Goal: Information Seeking & Learning: Learn about a topic

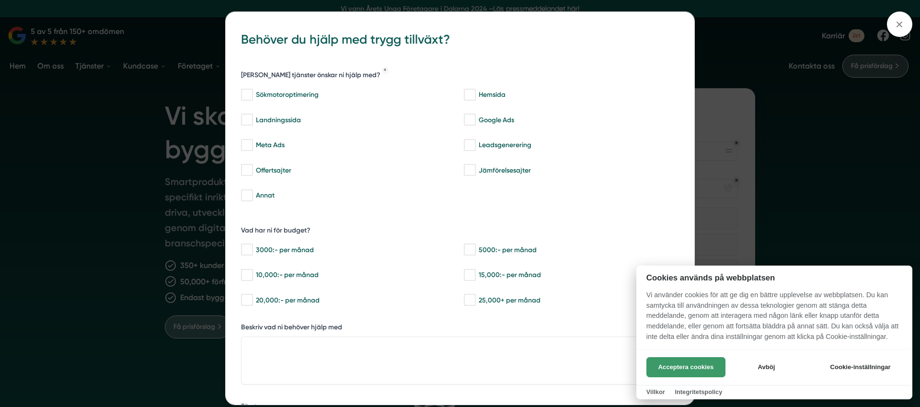
click at [678, 366] on button "Acceptera cookies" at bounding box center [685, 367] width 79 height 20
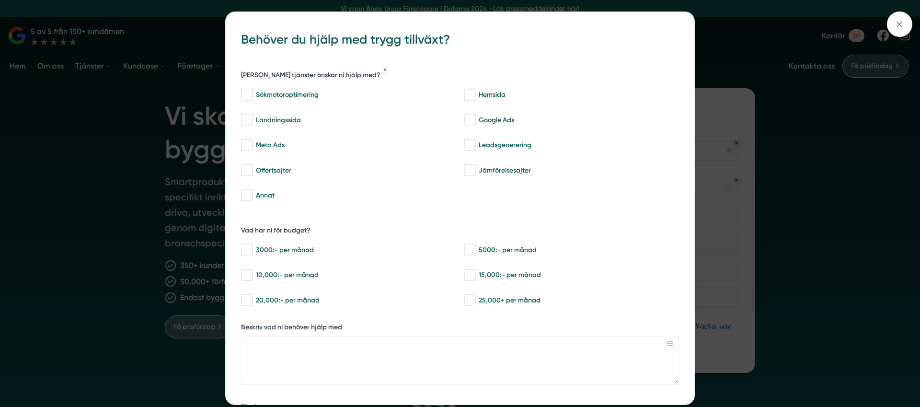
click at [206, 113] on div "bbc9b822-b2c6-488a-ab3e-9a2d59e49c7c Behöver du hjälp med trygg tillväxt? Vilka…" at bounding box center [460, 203] width 920 height 407
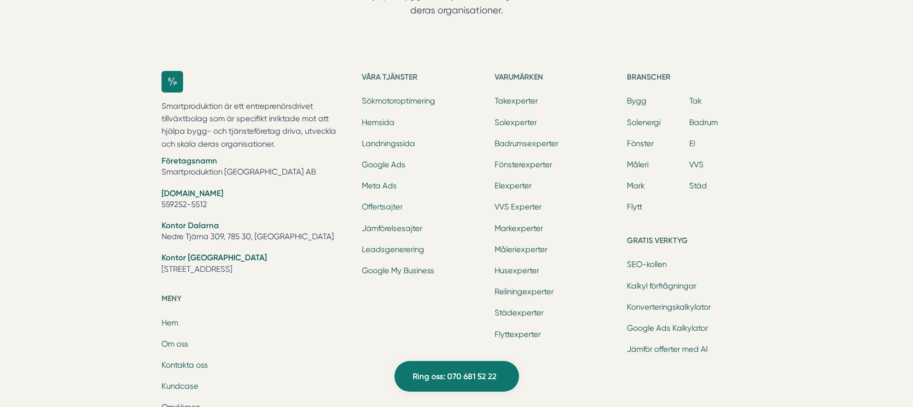
scroll to position [3038, 0]
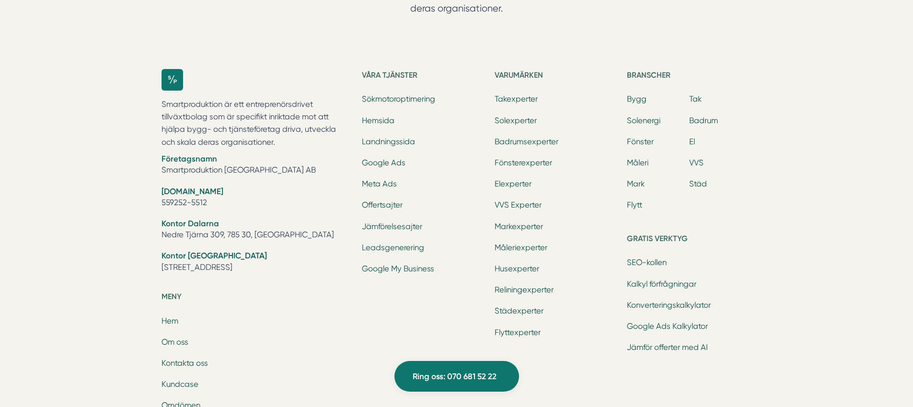
click at [389, 78] on h5 "Våra tjänster" at bounding box center [424, 76] width 125 height 15
drag, startPoint x: 379, startPoint y: 77, endPoint x: 356, endPoint y: 26, distance: 55.1
click at [378, 77] on h5 "Våra tjänster" at bounding box center [424, 76] width 125 height 15
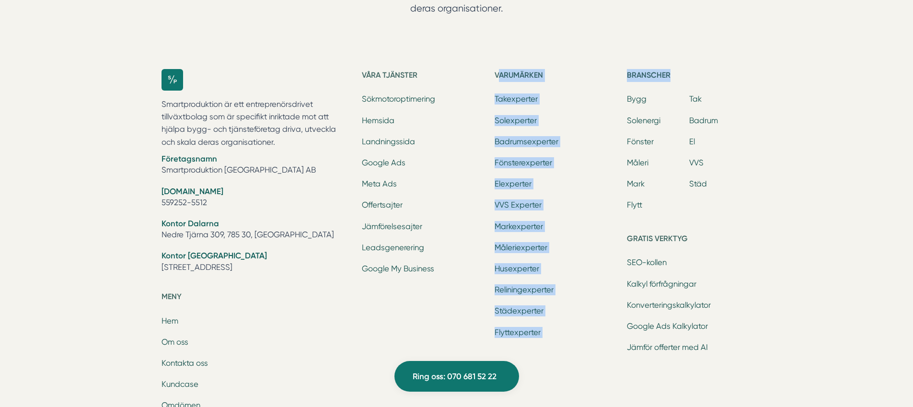
drag, startPoint x: 499, startPoint y: 71, endPoint x: 682, endPoint y: 82, distance: 183.3
click at [682, 82] on div "Våra tjänster Sökmotoroptimering Hemsida Landningssida Google Ads Meta Ads Offe…" at bounding box center [556, 310] width 389 height 482
click at [671, 79] on h5 "Branscher" at bounding box center [689, 76] width 125 height 15
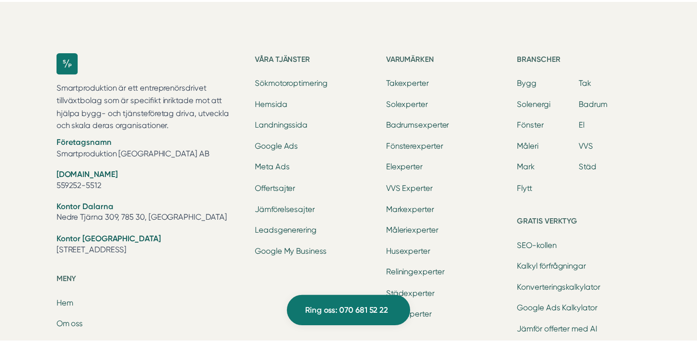
scroll to position [3002, 0]
